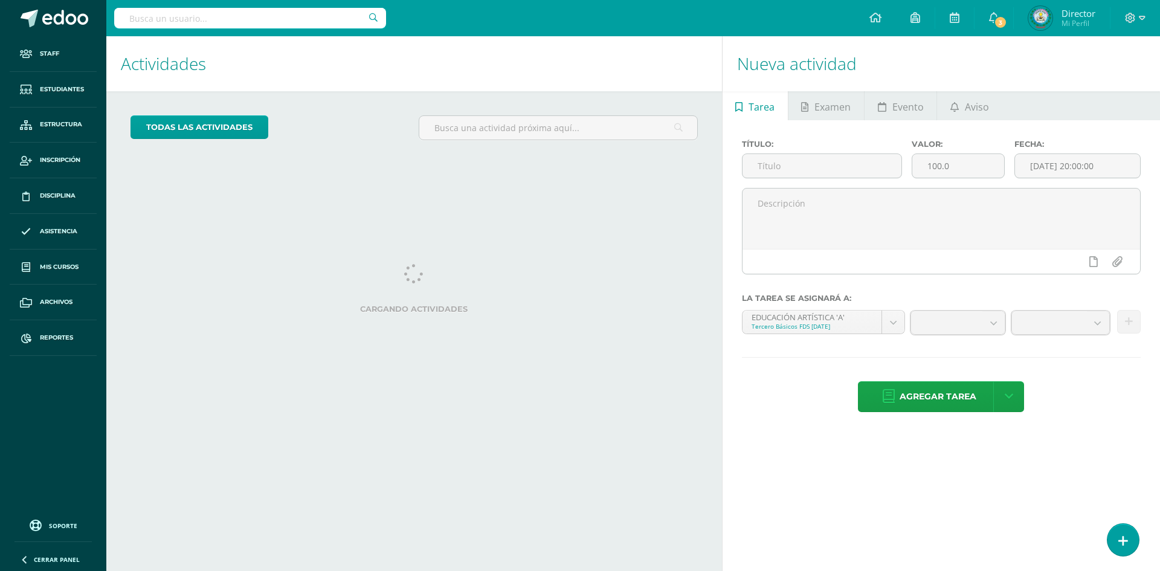
click at [350, 19] on input "text" at bounding box center [250, 18] width 272 height 21
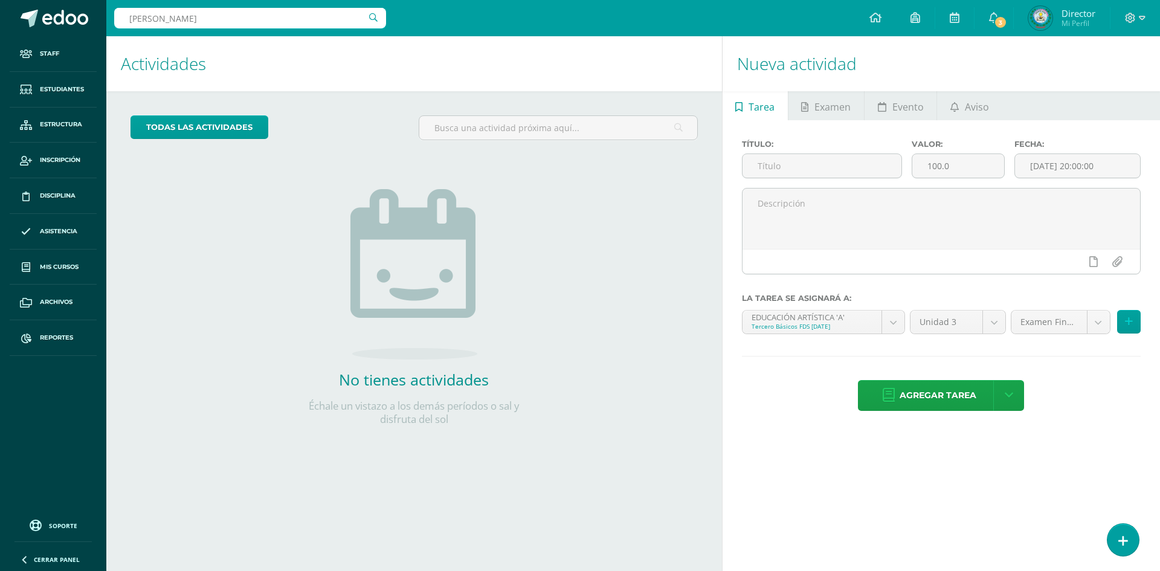
type input "ANTONY JOSUÉ"
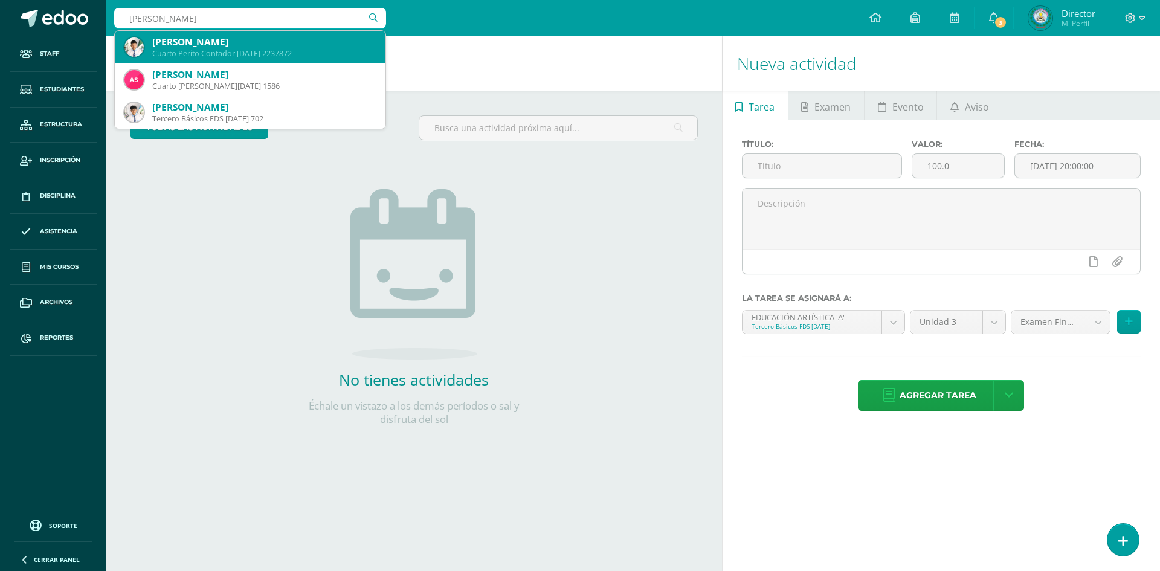
click at [223, 31] on div "Antony Josué López López Cuarto Perito Contador Sábado 2237872" at bounding box center [249, 47] width 251 height 33
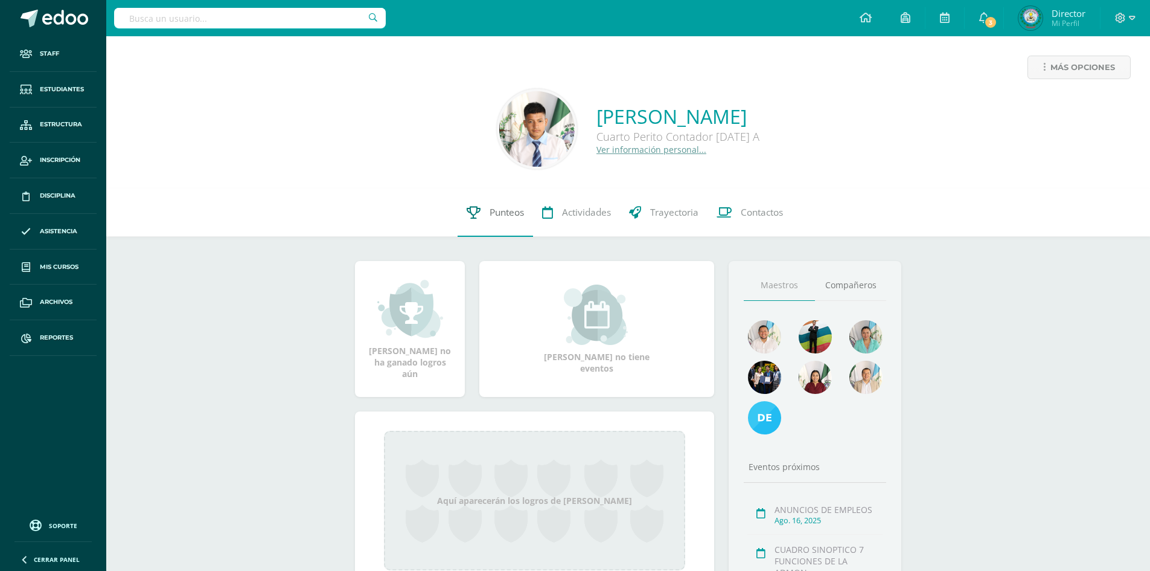
click at [486, 213] on link "Punteos" at bounding box center [495, 212] width 75 height 48
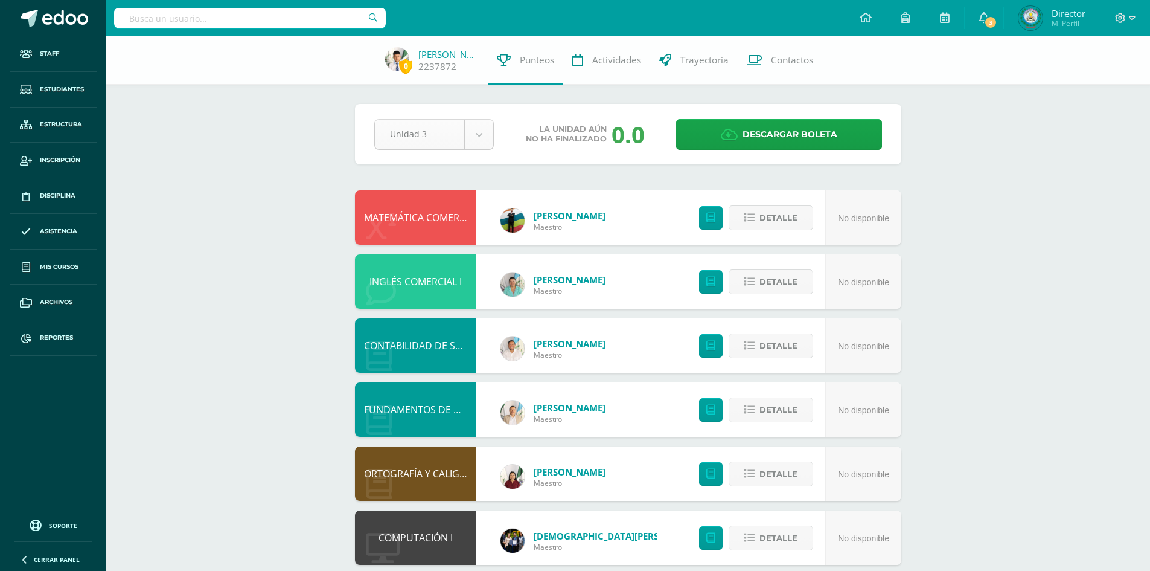
click at [471, 133] on body "Staff Estudiantes Estructura Inscripción Disciplina Asistencia Mis cursos Archi…" at bounding box center [575, 390] width 1150 height 781
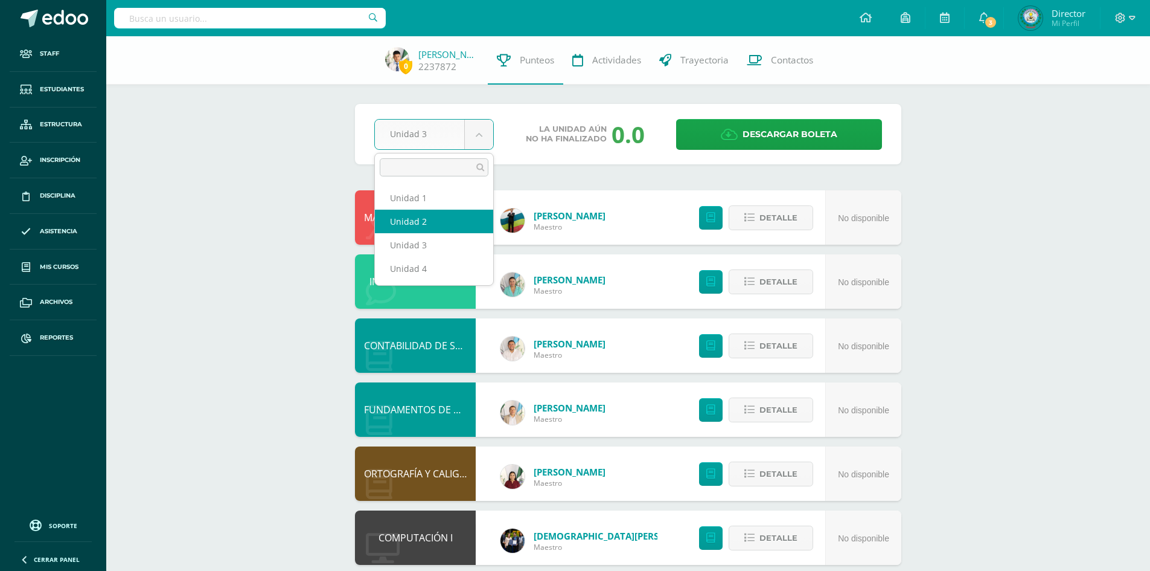
select select "Unidad 2"
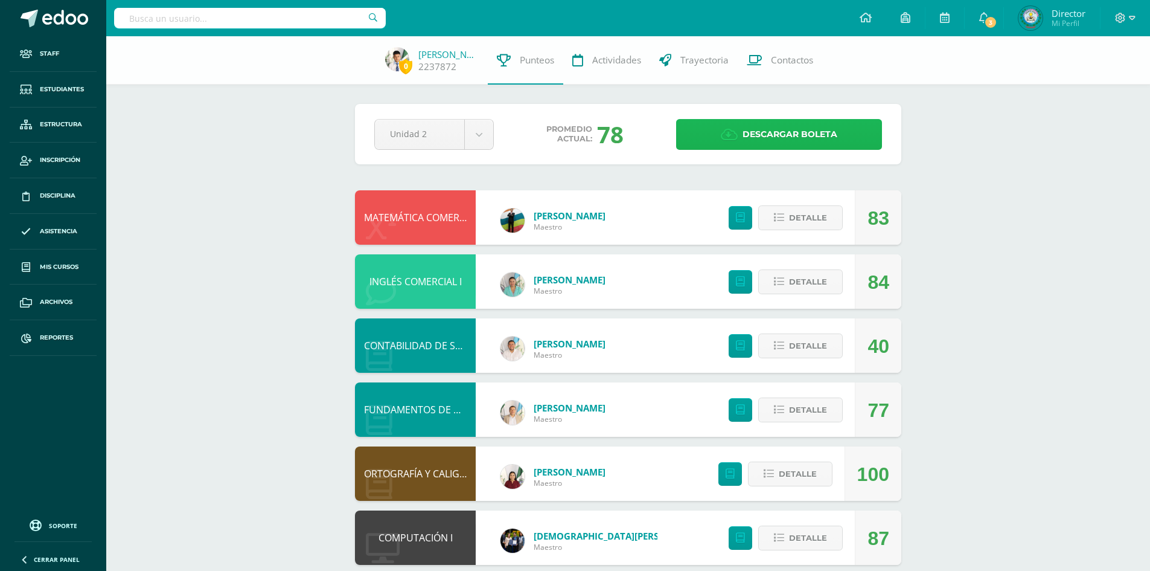
click at [838, 134] on link "Descargar boleta" at bounding box center [779, 134] width 206 height 31
